Goal: Task Accomplishment & Management: Manage account settings

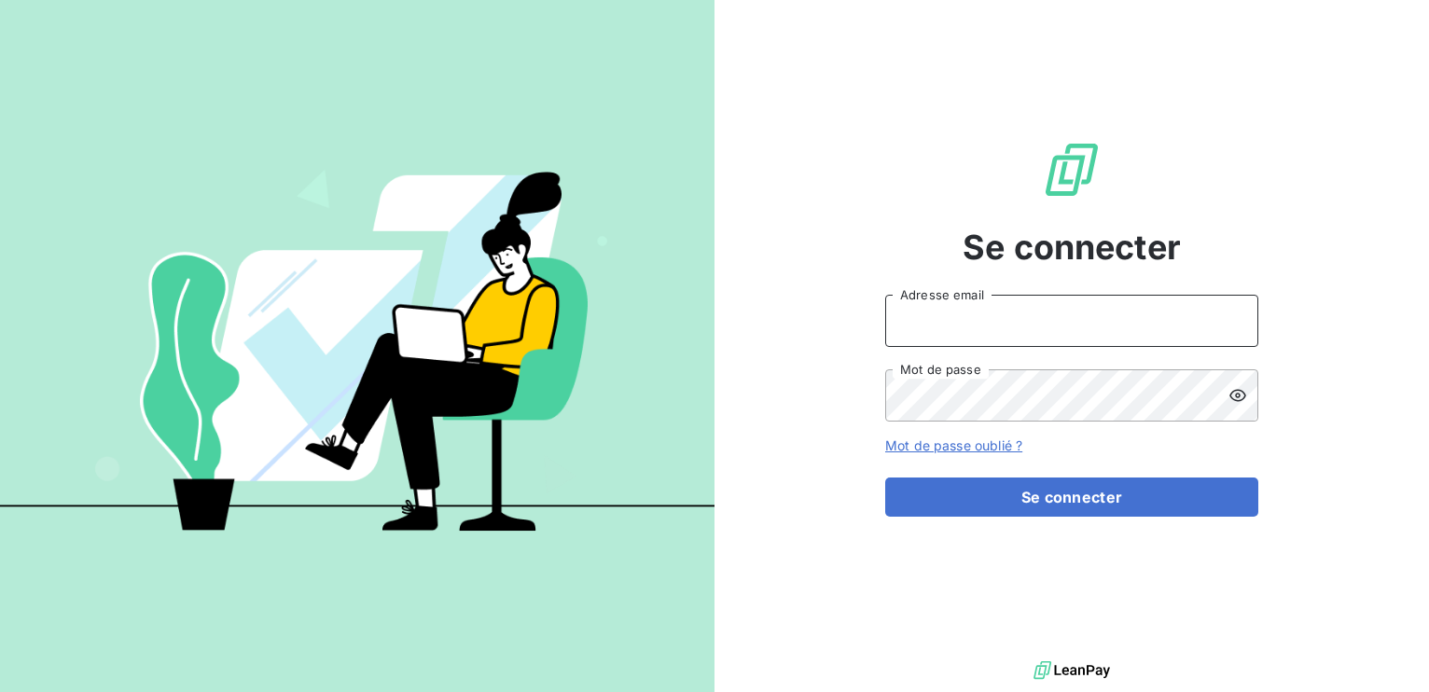
click at [1001, 329] on input "Adresse email" at bounding box center [1071, 321] width 373 height 52
click at [910, 444] on link "Mot de passe oublié ?" at bounding box center [953, 446] width 137 height 16
click at [952, 331] on input "Adresse email" at bounding box center [1071, 321] width 373 height 52
click at [978, 335] on input "Adresse email" at bounding box center [1071, 321] width 373 height 52
type input "[PERSON_NAME][EMAIL_ADDRESS][PERSON_NAME][DOMAIN_NAME]"
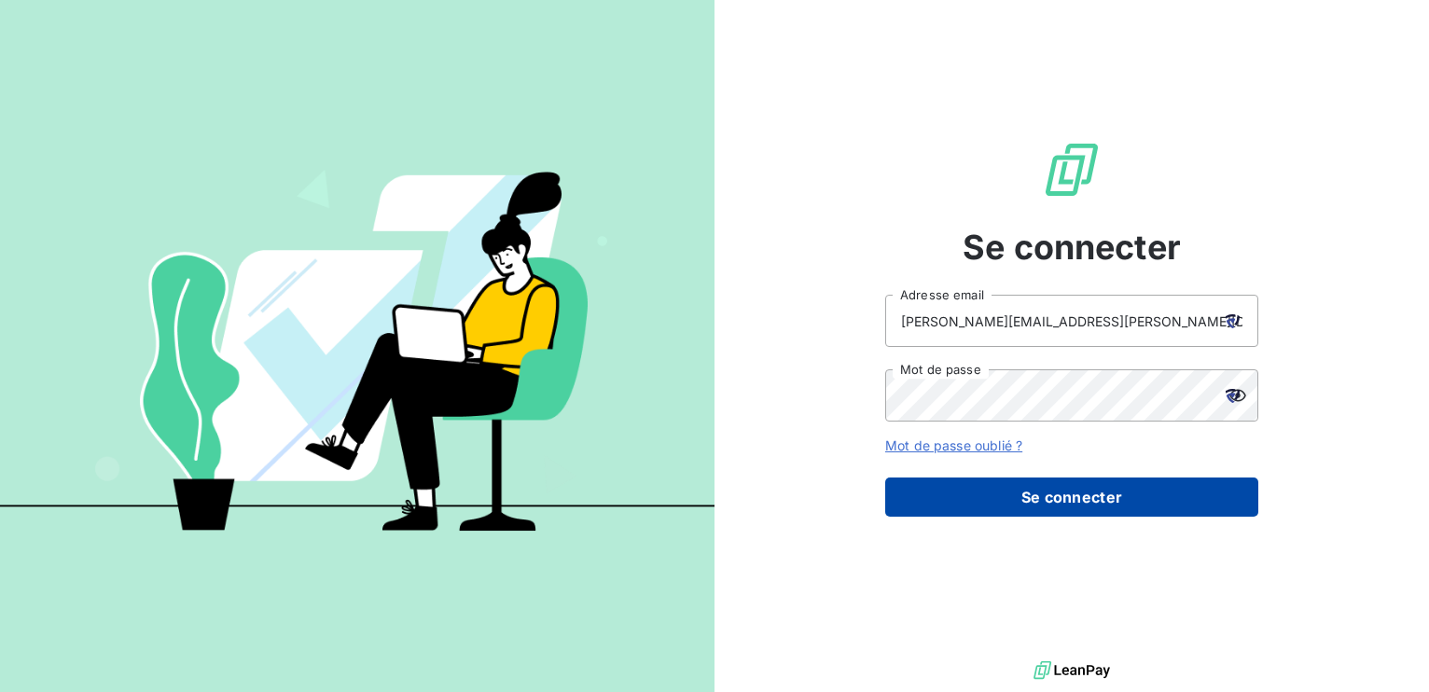
click at [1108, 501] on button "Se connecter" at bounding box center [1071, 497] width 373 height 39
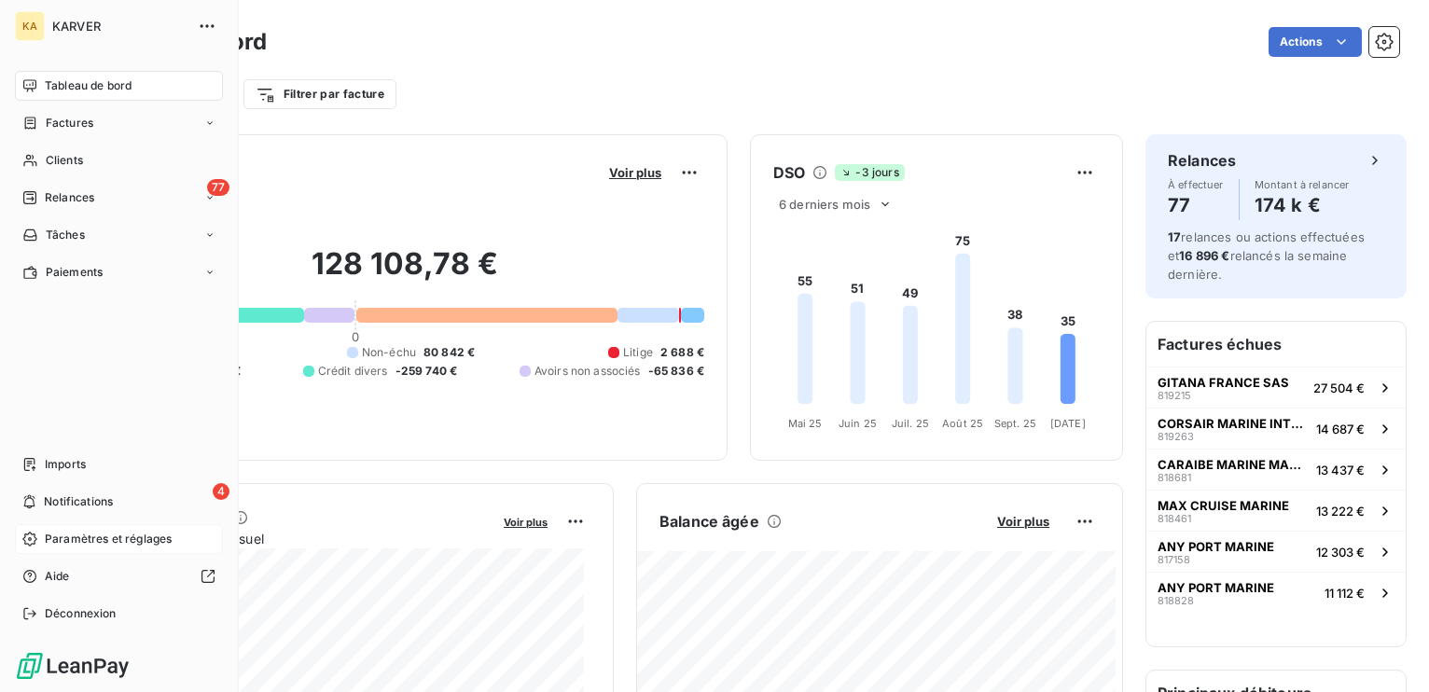
click at [92, 536] on span "Paramètres et réglages" at bounding box center [108, 539] width 127 height 17
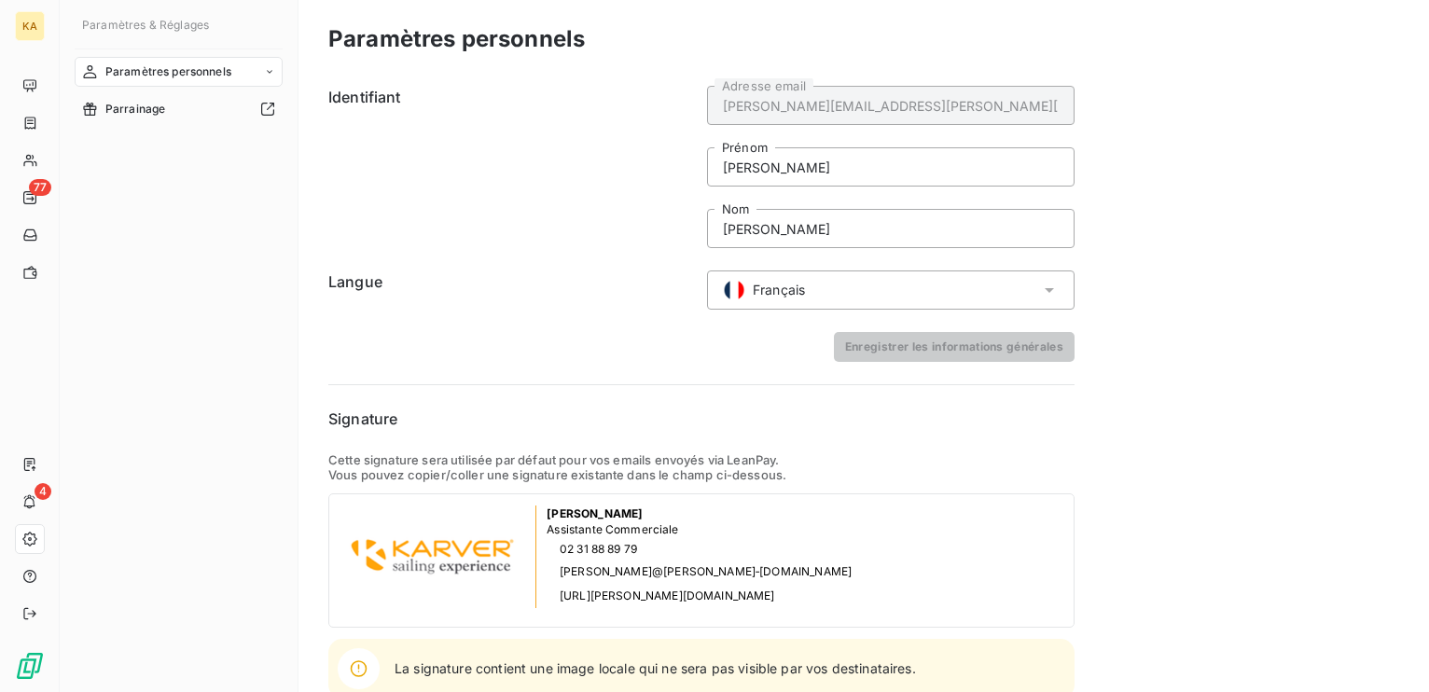
click at [267, 74] on icon at bounding box center [269, 71] width 11 height 11
click at [215, 108] on span "Informations personnelles" at bounding box center [174, 109] width 140 height 17
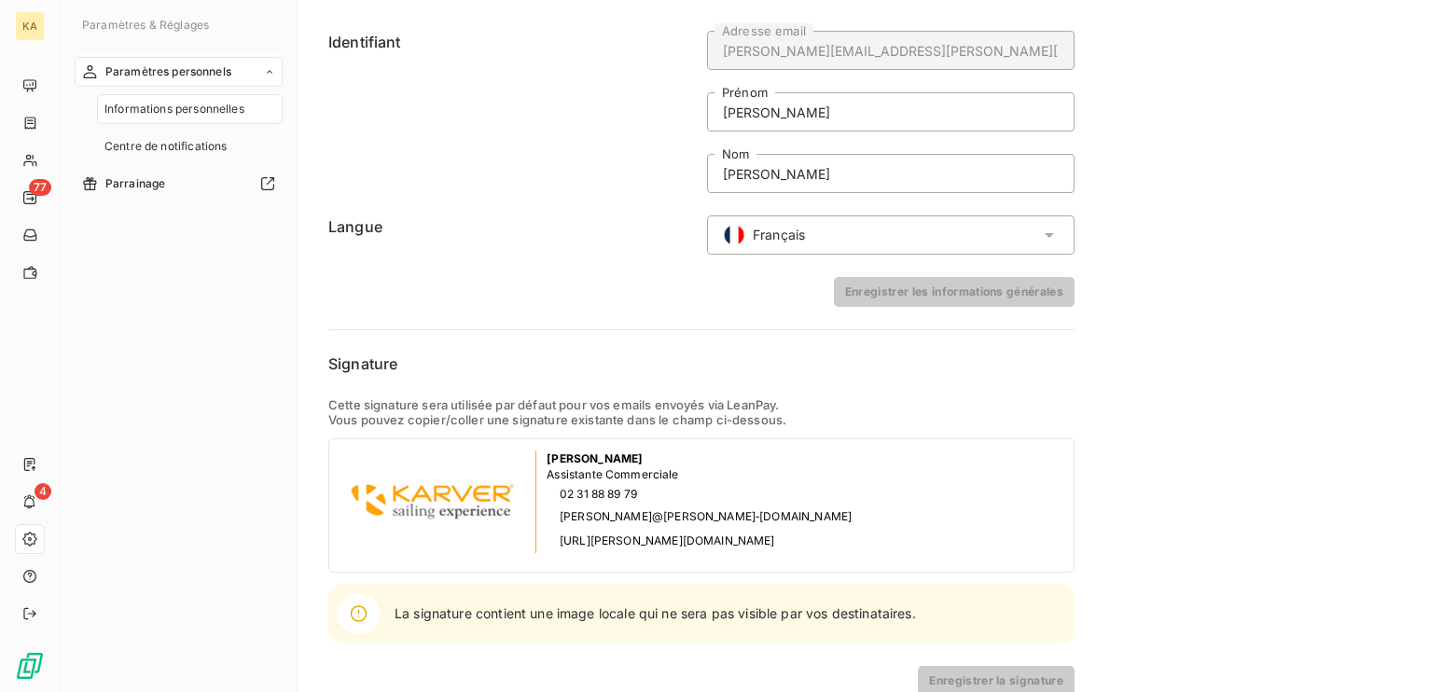
scroll to position [80, 0]
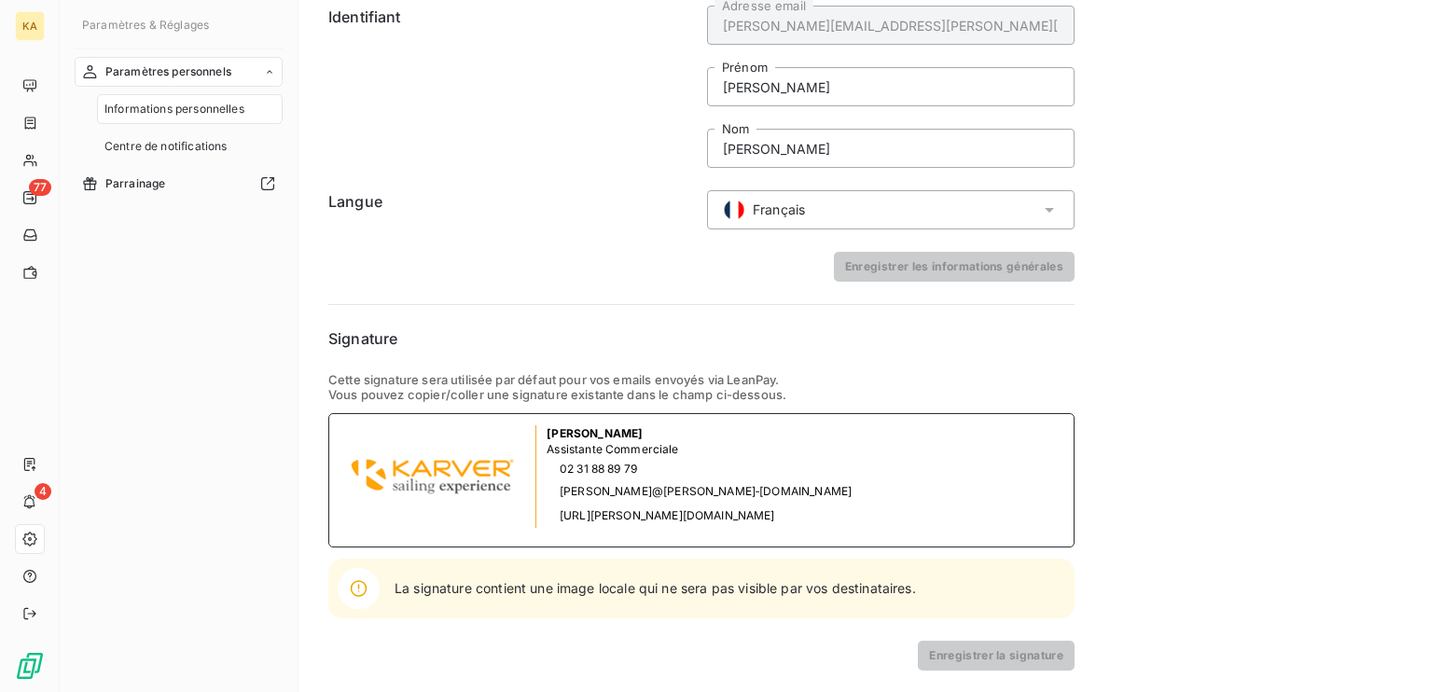
click at [444, 481] on img at bounding box center [433, 477] width 184 height 49
drag, startPoint x: 355, startPoint y: 435, endPoint x: 754, endPoint y: 516, distance: 407.5
click at [754, 516] on div "Melanie Bourdon Assistante Commerciale 02 31 88 89 79 melanie@karver‑systems.co…" at bounding box center [701, 480] width 746 height 134
copy tbody
click at [798, 426] on div "Melanie Bourdon Assistante Commerciale 02 31 88 89 79 melanie@karver‑systems.co…" at bounding box center [701, 480] width 746 height 134
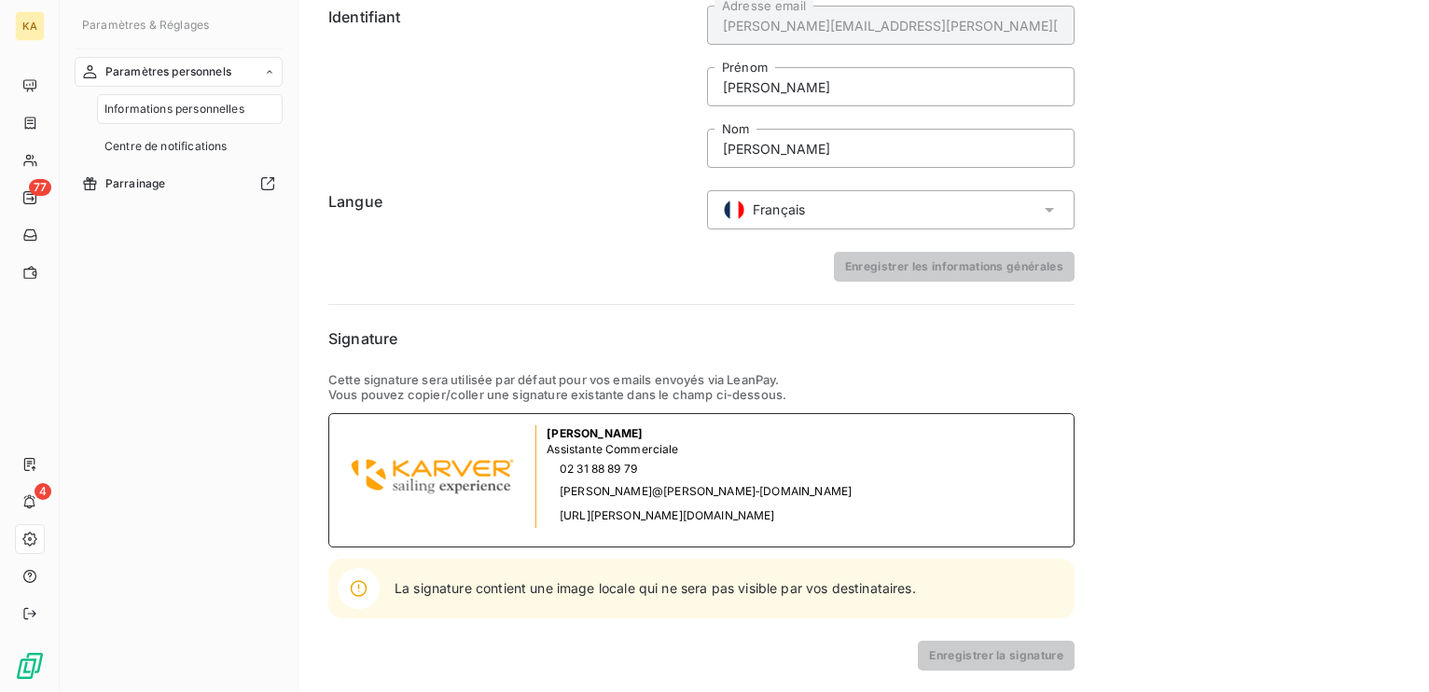
click at [506, 478] on img at bounding box center [433, 477] width 184 height 49
click at [422, 474] on img at bounding box center [433, 477] width 184 height 49
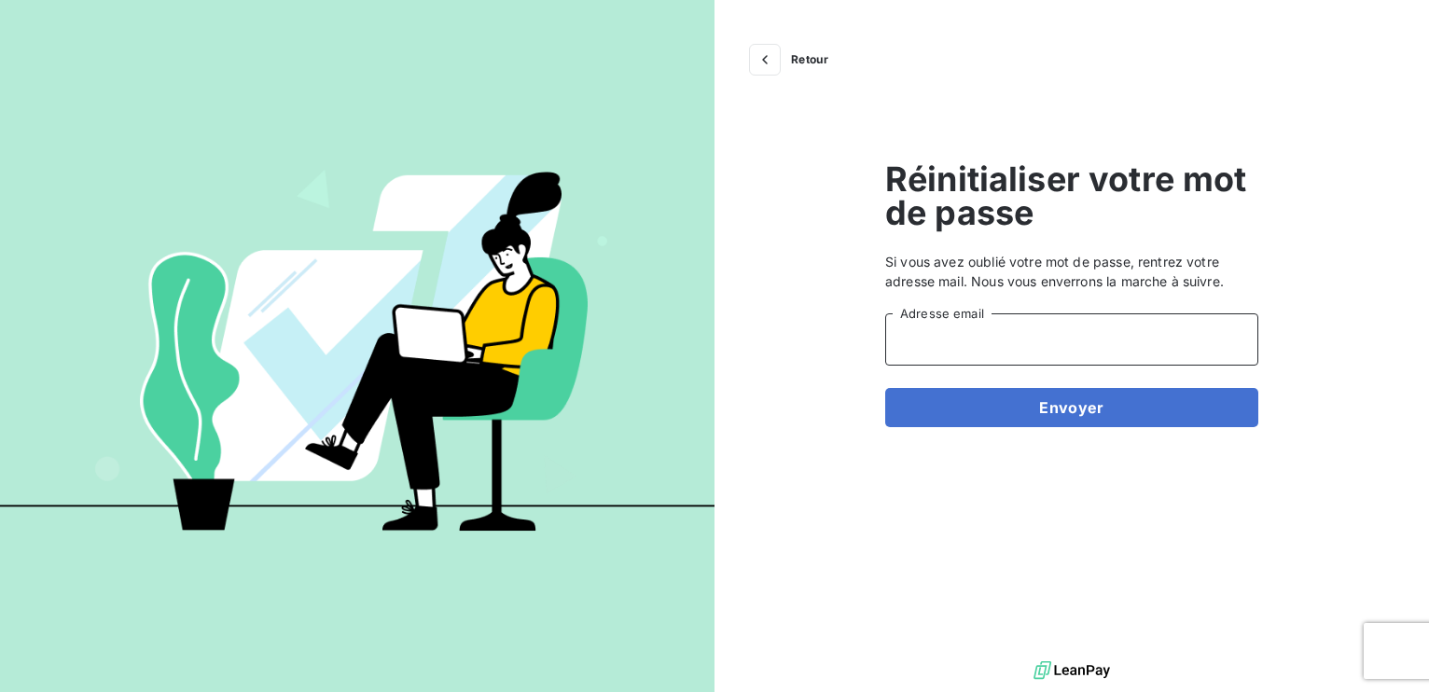
click at [1024, 339] on input "Adresse email" at bounding box center [1071, 339] width 373 height 52
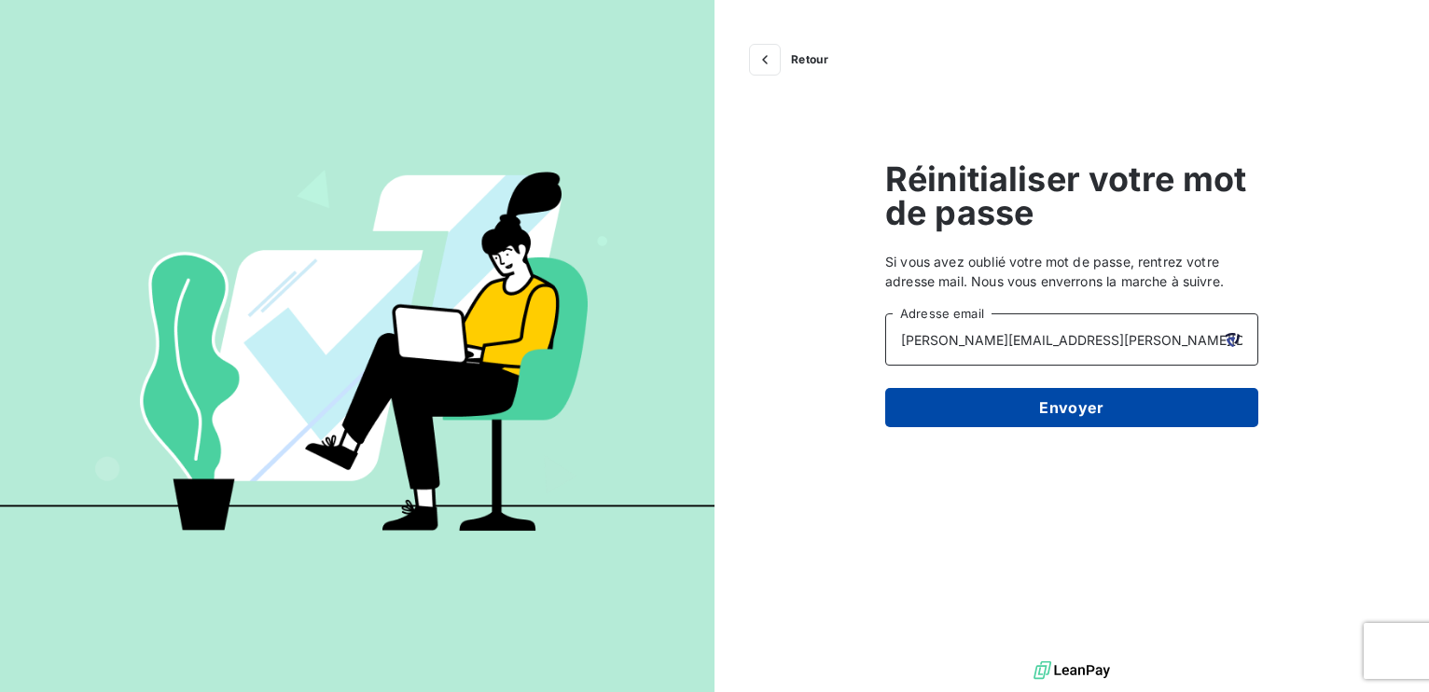
type input "[PERSON_NAME][EMAIL_ADDRESS][PERSON_NAME][DOMAIN_NAME]"
click at [1084, 402] on button "Envoyer" at bounding box center [1071, 407] width 373 height 39
